Goal: Check status

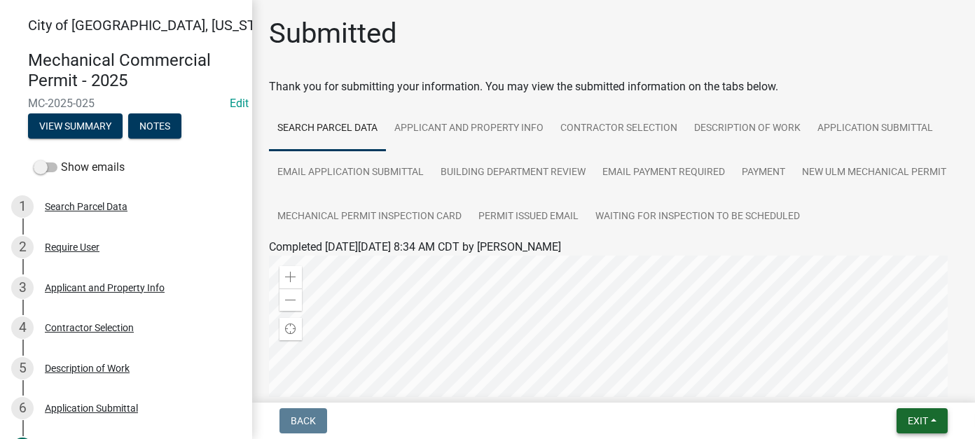
click at [923, 427] on button "Exit" at bounding box center [921, 420] width 51 height 25
click at [905, 382] on button "Save & Exit" at bounding box center [891, 385] width 112 height 34
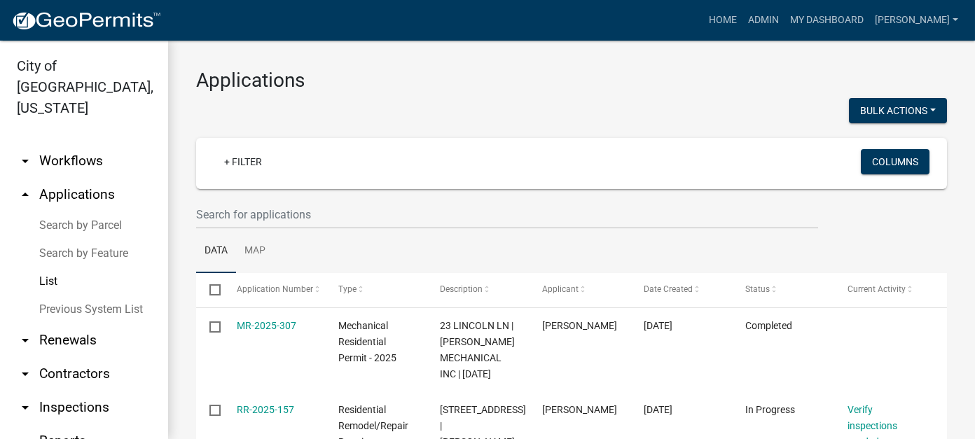
click at [57, 267] on link "List" at bounding box center [84, 281] width 168 height 28
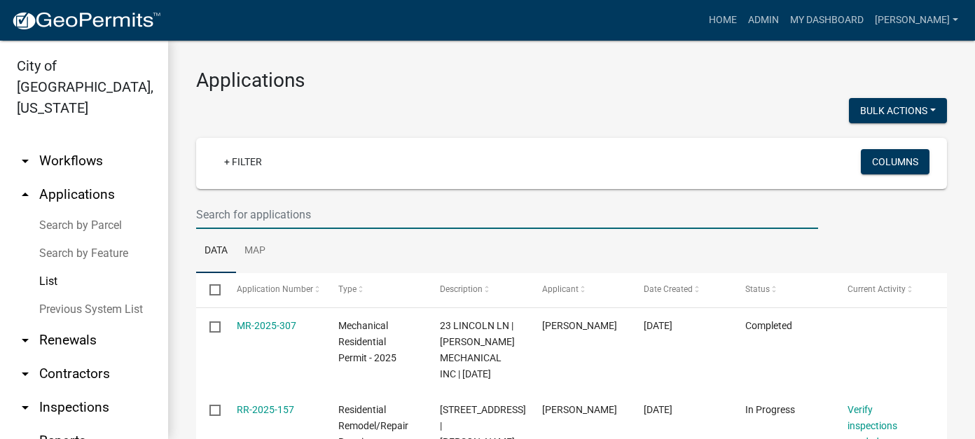
click at [240, 206] on input "text" at bounding box center [507, 214] width 622 height 29
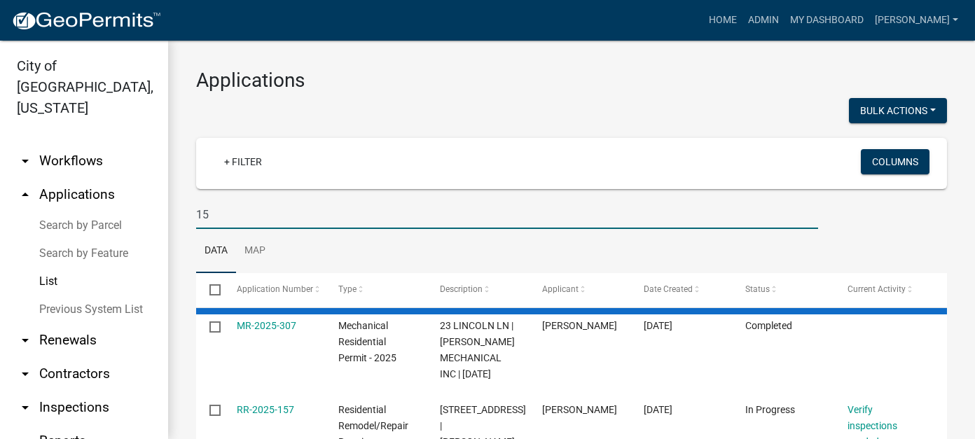
type input "1"
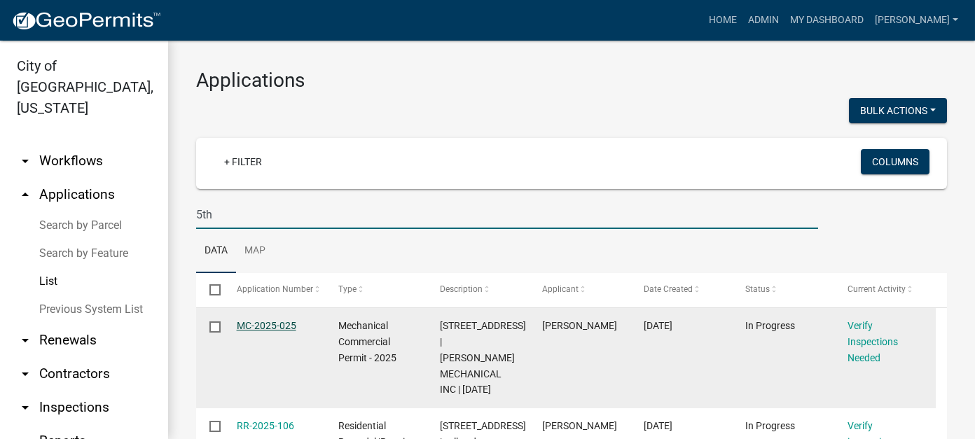
type input "5th"
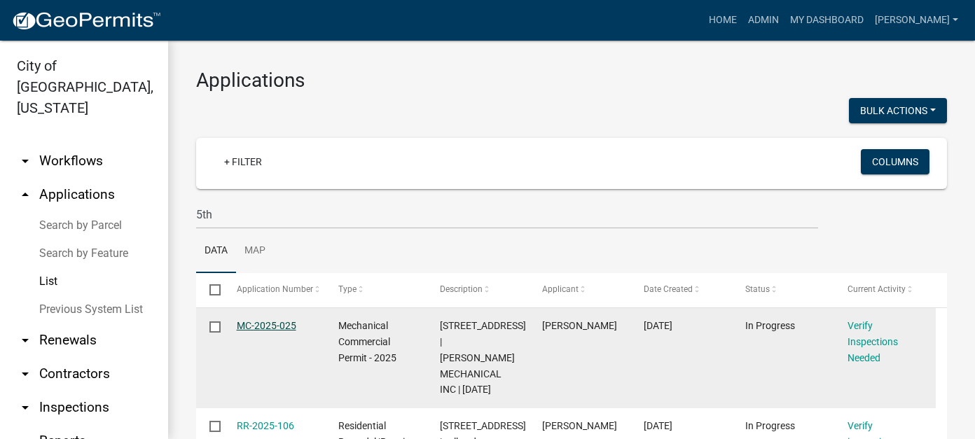
click at [287, 328] on link "MC-2025-025" at bounding box center [267, 325] width 60 height 11
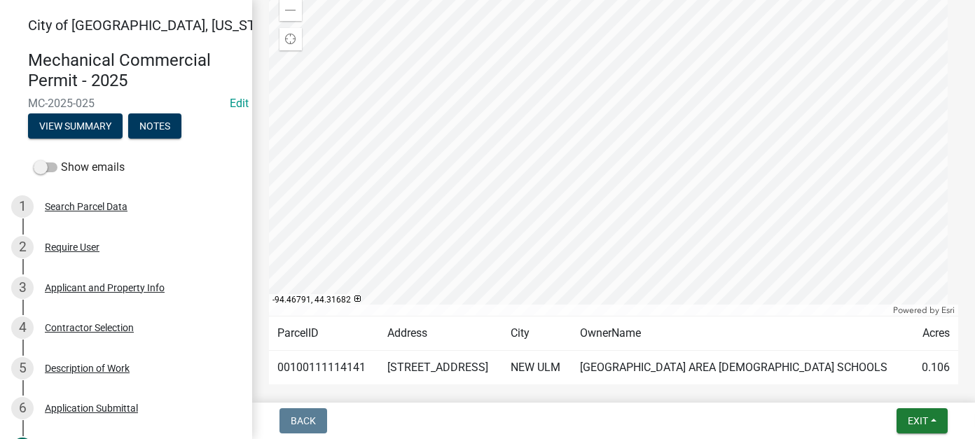
scroll to position [403, 0]
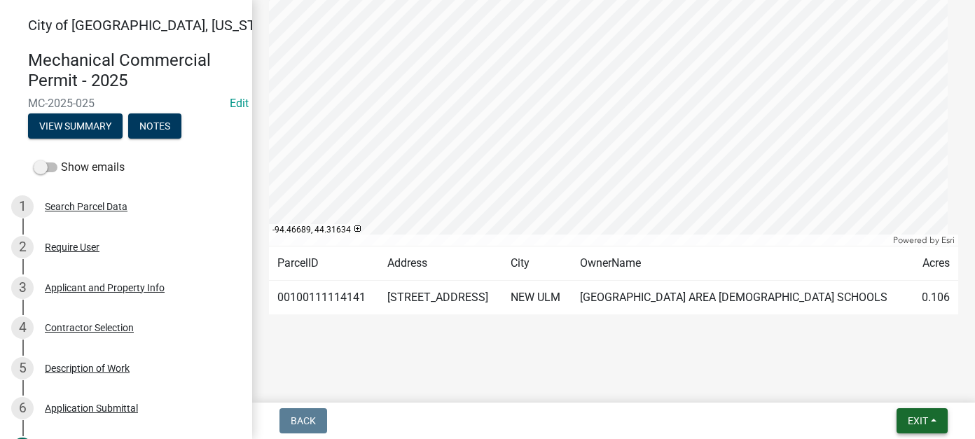
click at [936, 421] on button "Exit" at bounding box center [921, 420] width 51 height 25
click at [914, 382] on button "Save & Exit" at bounding box center [891, 385] width 112 height 34
